Goal: Task Accomplishment & Management: Manage account settings

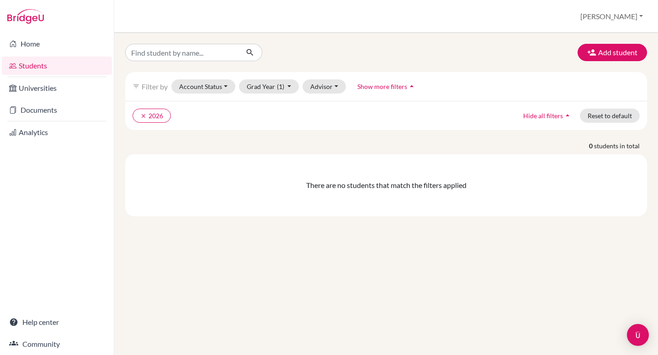
click at [631, 29] on div "Students overview [PERSON_NAME] Profile School Settings Admin Schools Users Com…" at bounding box center [385, 16] width 543 height 33
click at [630, 21] on button "[PERSON_NAME]" at bounding box center [611, 16] width 71 height 17
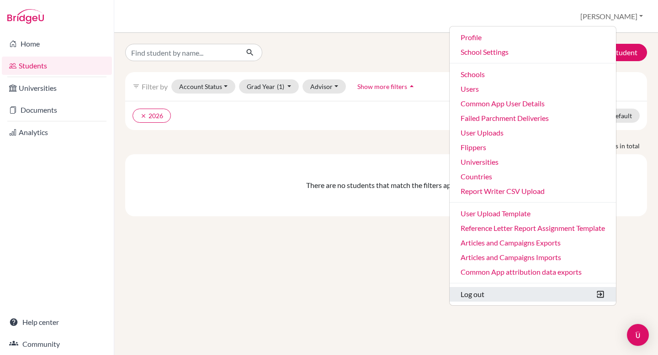
click at [533, 290] on button "Log out" at bounding box center [532, 294] width 166 height 15
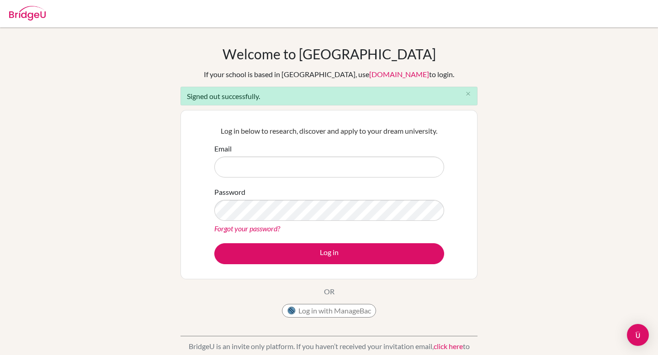
click at [385, 159] on input "Email" at bounding box center [329, 167] width 230 height 21
type input "federico.stamatti+student24@bridge-u.com"
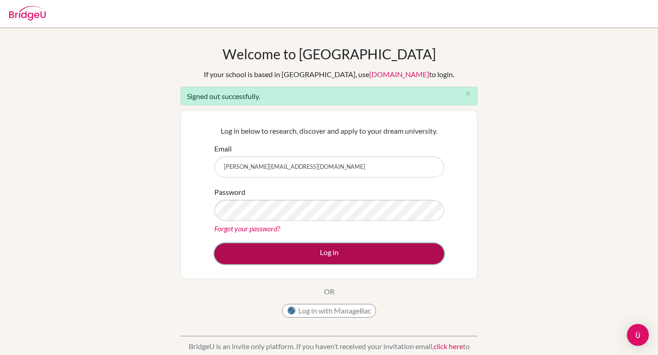
click at [344, 256] on button "Log in" at bounding box center [329, 253] width 230 height 21
